Goal: Transaction & Acquisition: Purchase product/service

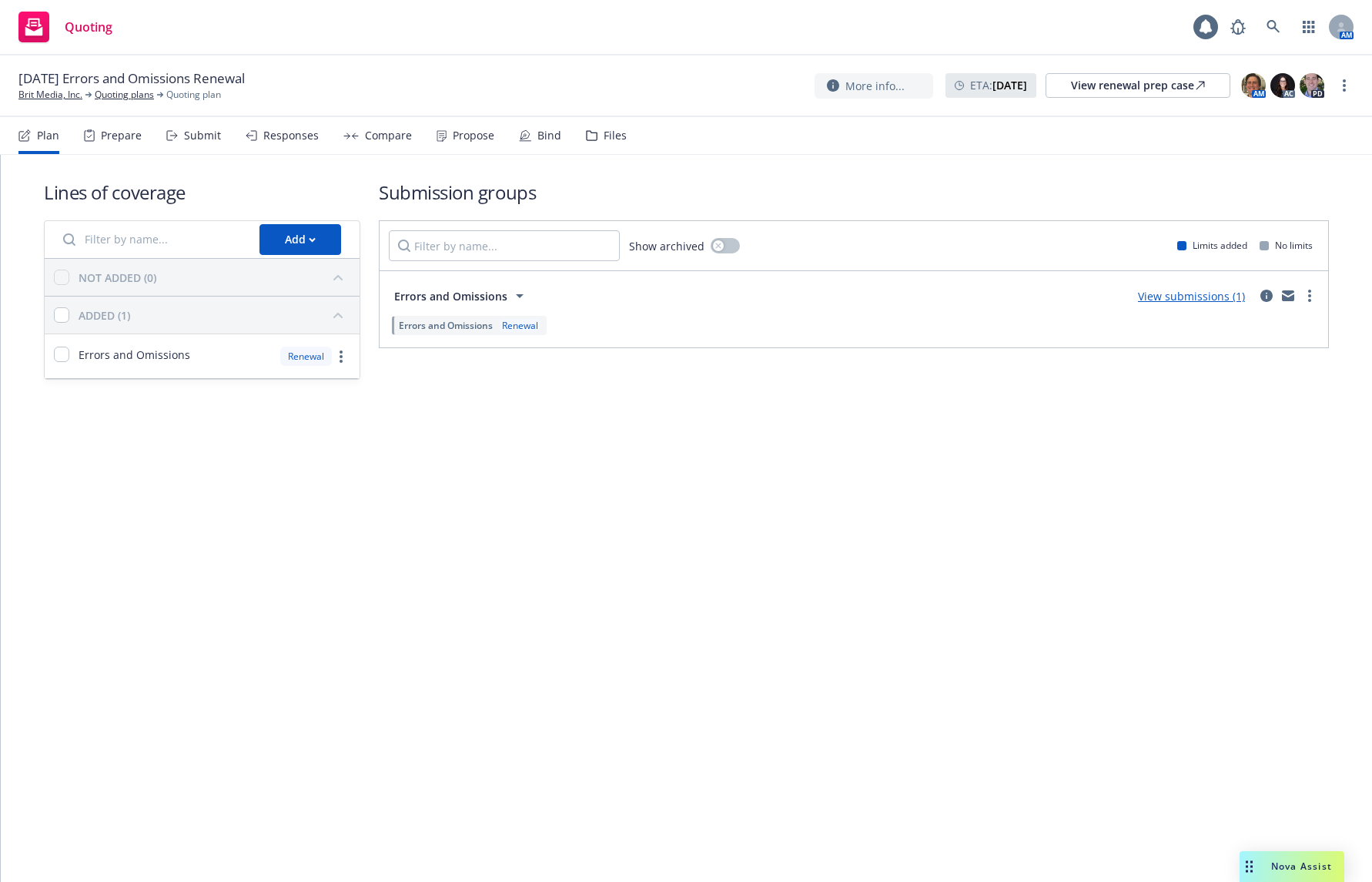
click at [439, 137] on icon at bounding box center [442, 136] width 10 height 11
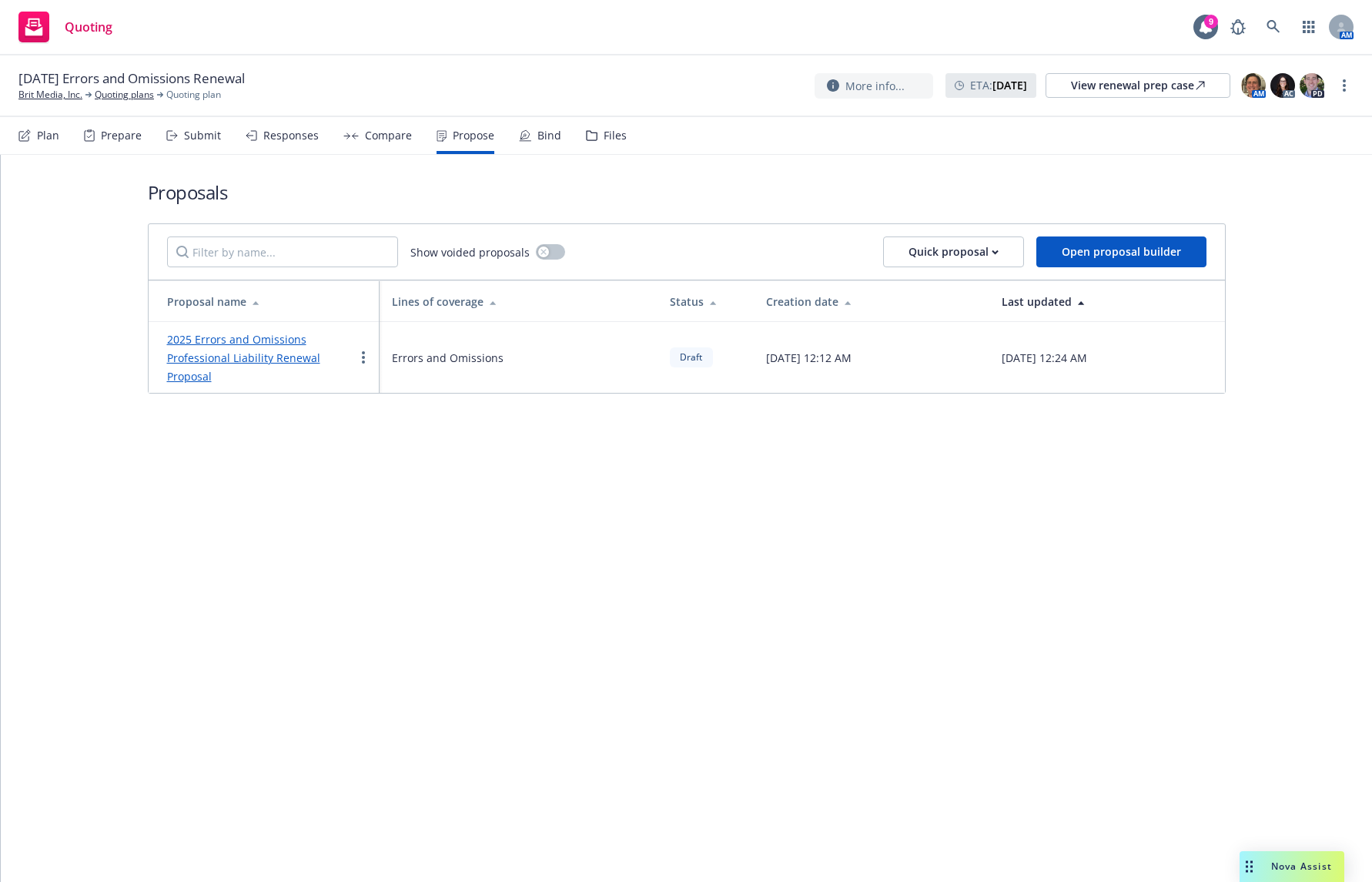
click at [269, 339] on link "2025 Errors and Omissions Professional Liability Renewal Proposal" at bounding box center [243, 358] width 153 height 51
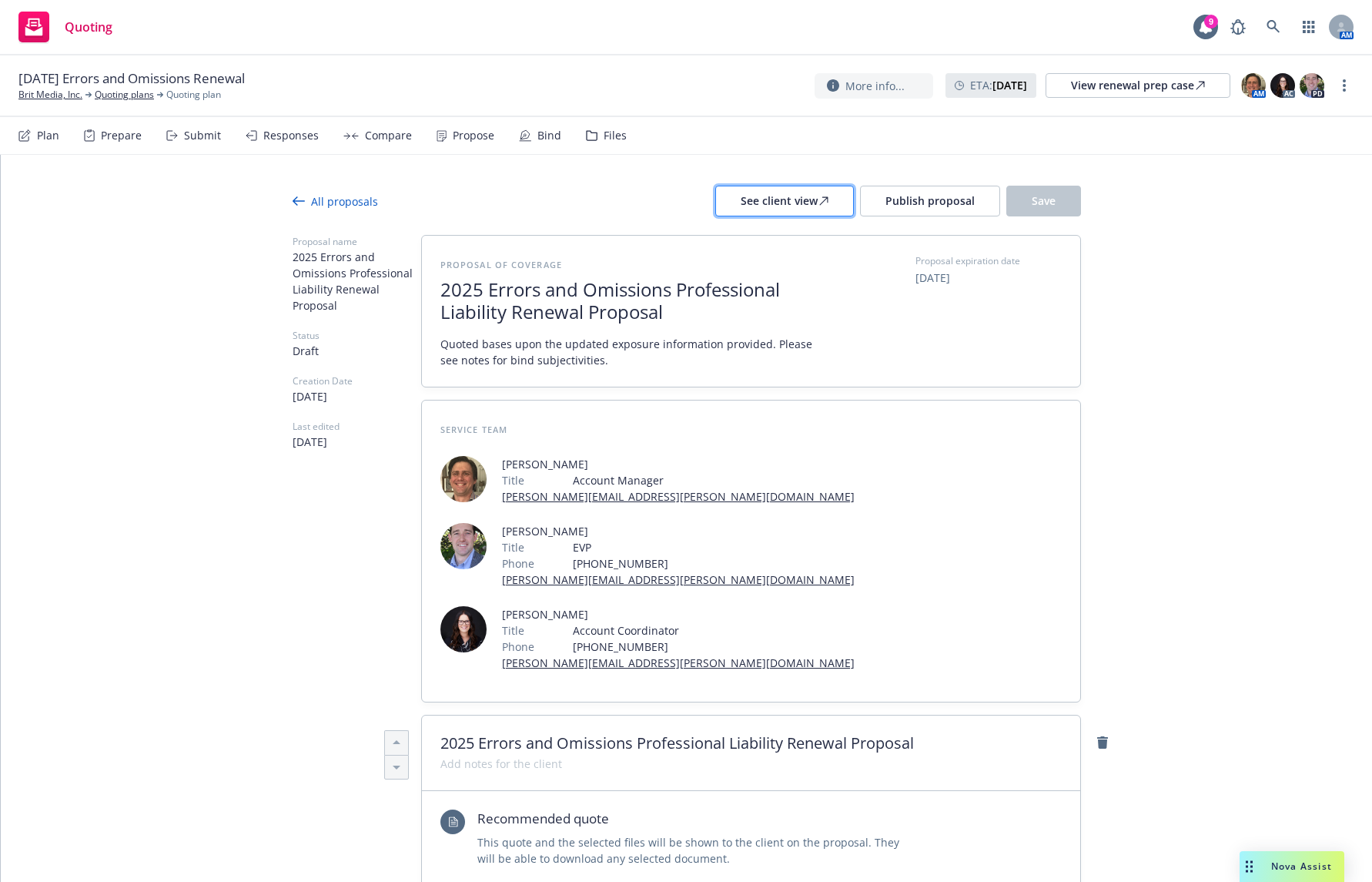
click at [785, 197] on div "See client view" at bounding box center [784, 200] width 87 height 29
click at [925, 204] on span "Publish proposal" at bounding box center [930, 200] width 89 height 14
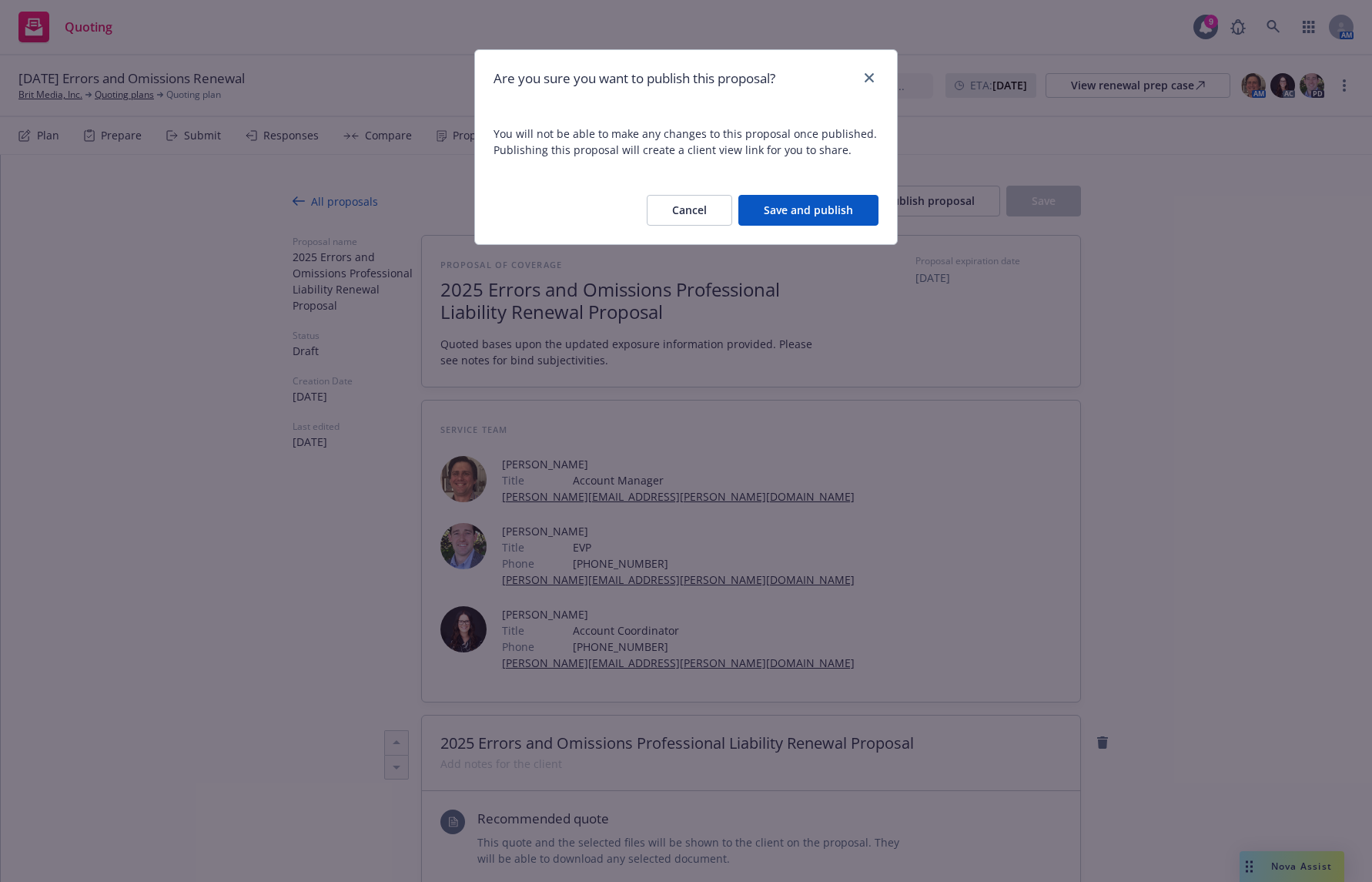
click at [831, 214] on button "Save and publish" at bounding box center [809, 210] width 141 height 30
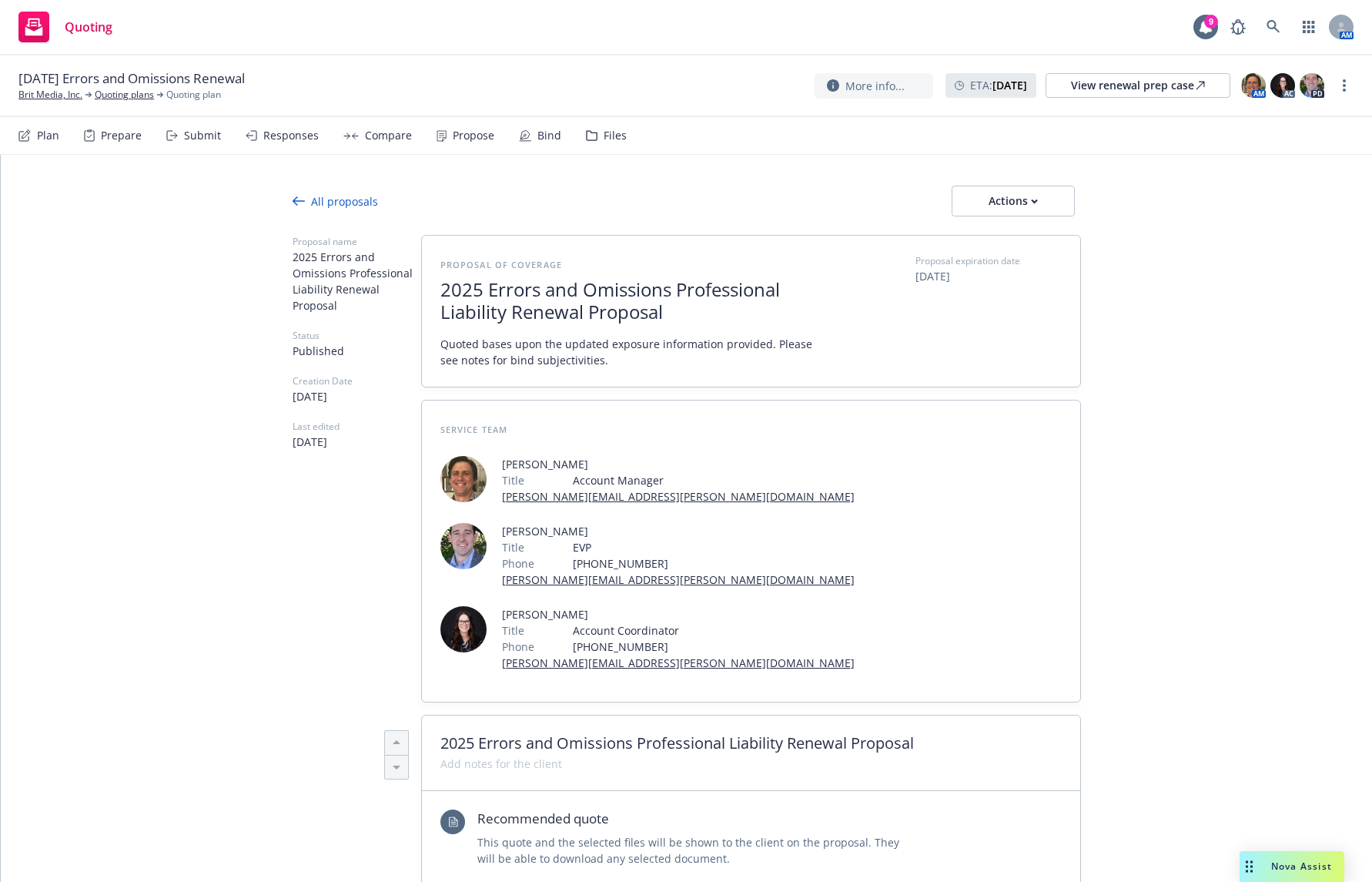
type textarea "x"
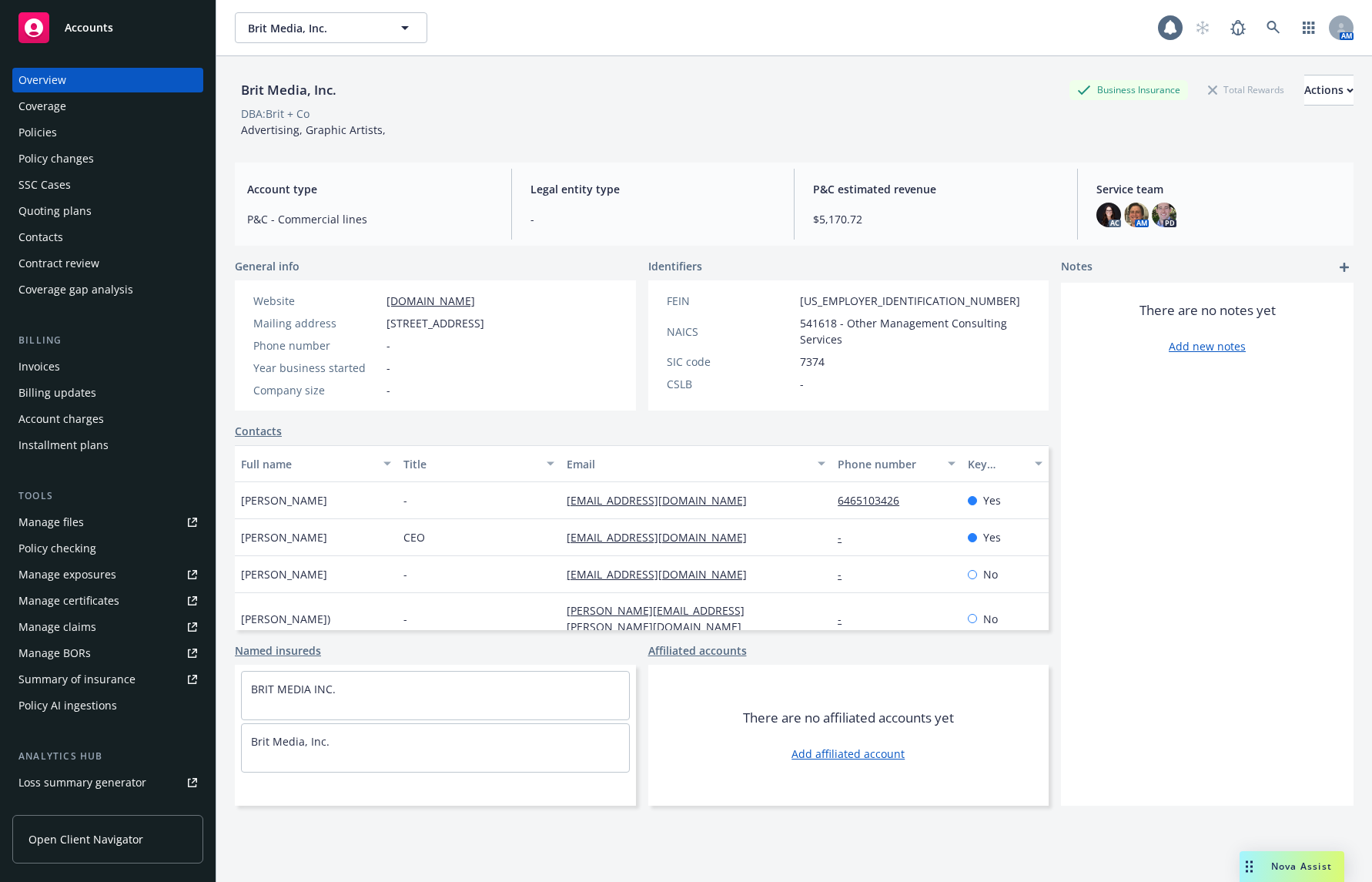
click at [92, 232] on div "Contacts" at bounding box center [107, 237] width 179 height 25
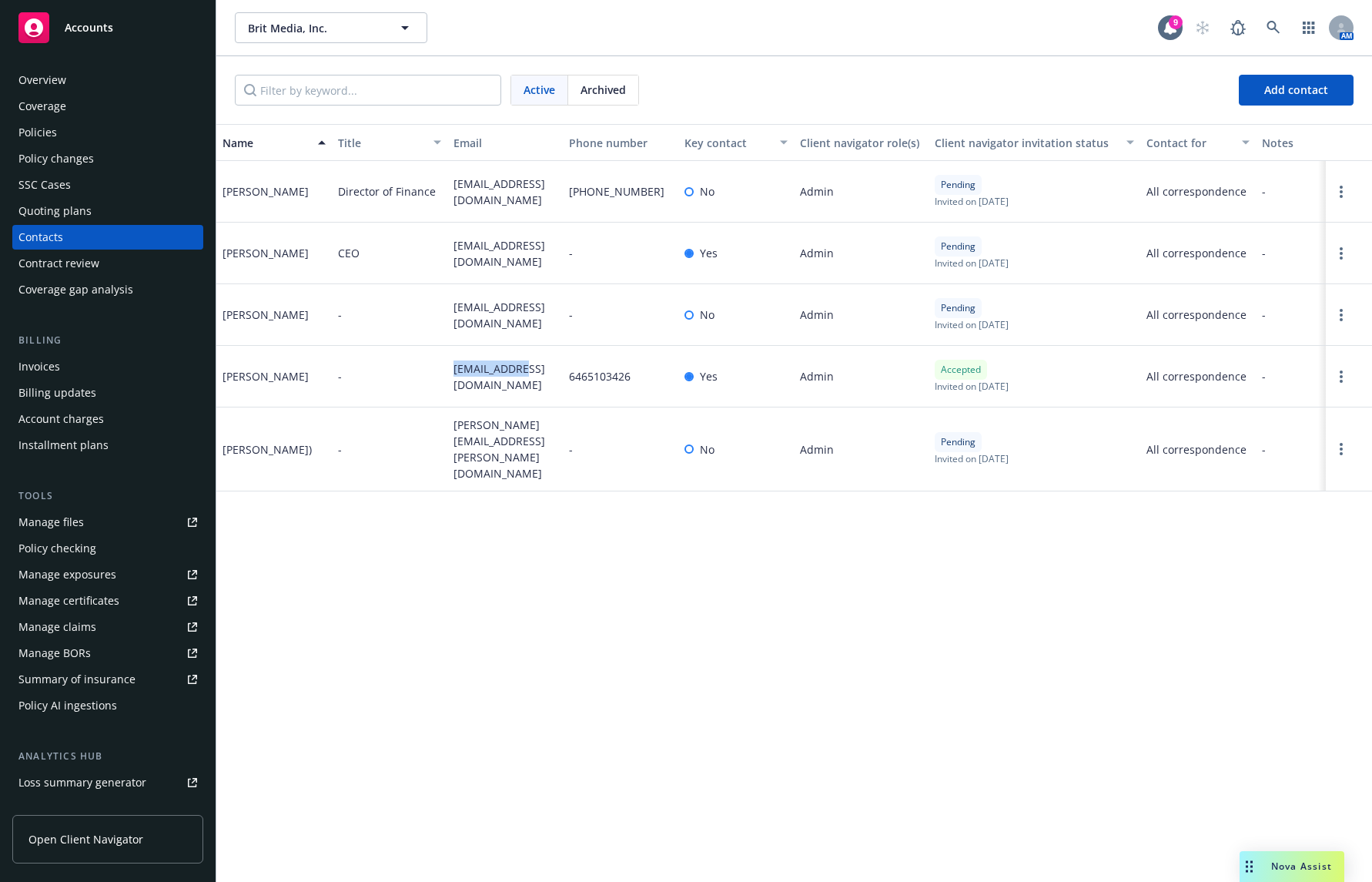
drag, startPoint x: 526, startPoint y: 375, endPoint x: 450, endPoint y: 382, distance: 76.3
click at [450, 382] on div "[EMAIL_ADDRESS][DOMAIN_NAME]" at bounding box center [505, 376] width 116 height 62
copy span "[EMAIL_ADDRESS][DOMAIN_NAME]"
drag, startPoint x: 517, startPoint y: 256, endPoint x: 457, endPoint y: 259, distance: 60.1
click at [457, 259] on div "[EMAIL_ADDRESS][DOMAIN_NAME]" at bounding box center [505, 253] width 116 height 62
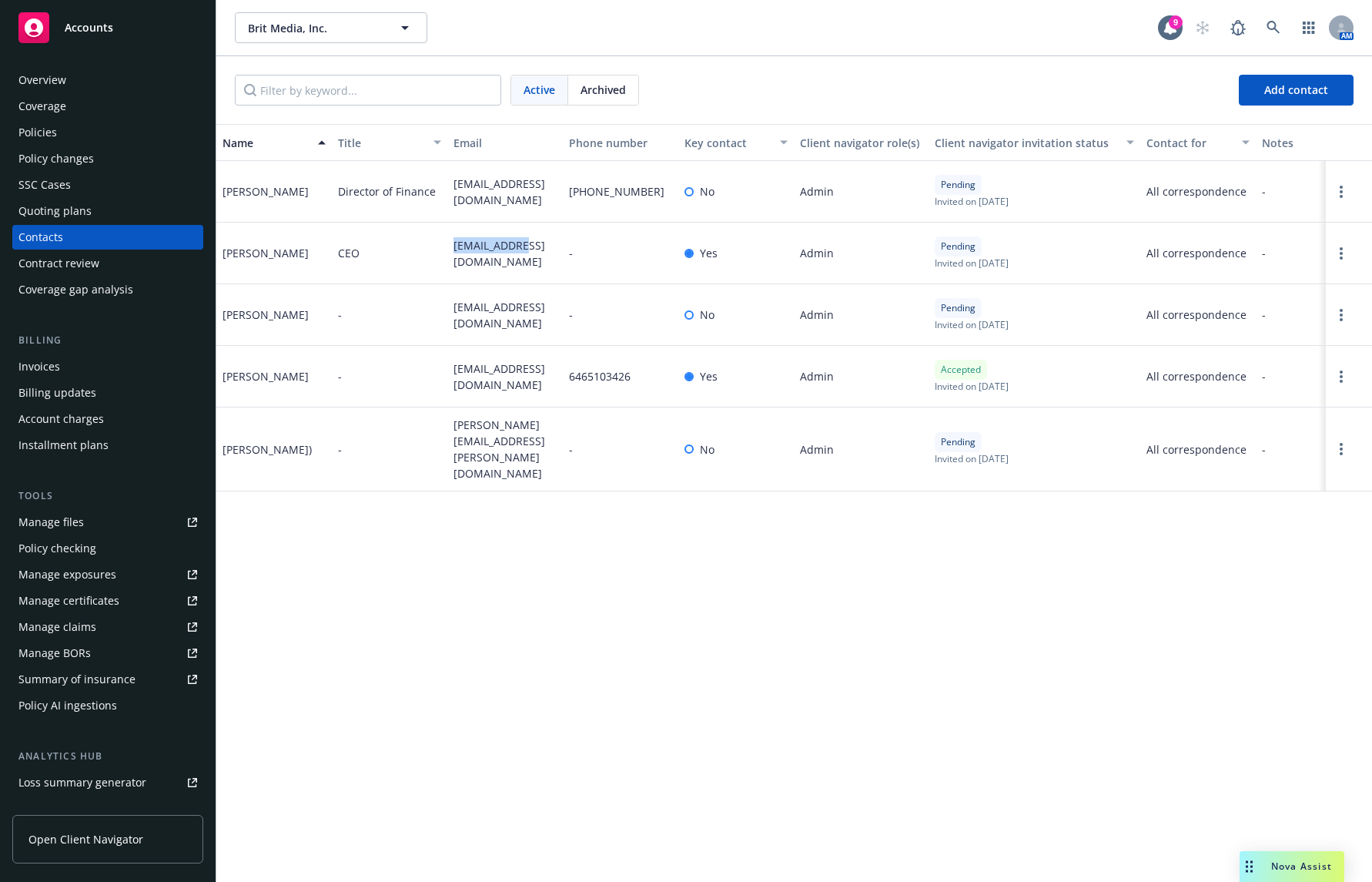
copy span "[EMAIL_ADDRESS][DOMAIN_NAME]"
